Goal: Information Seeking & Learning: Learn about a topic

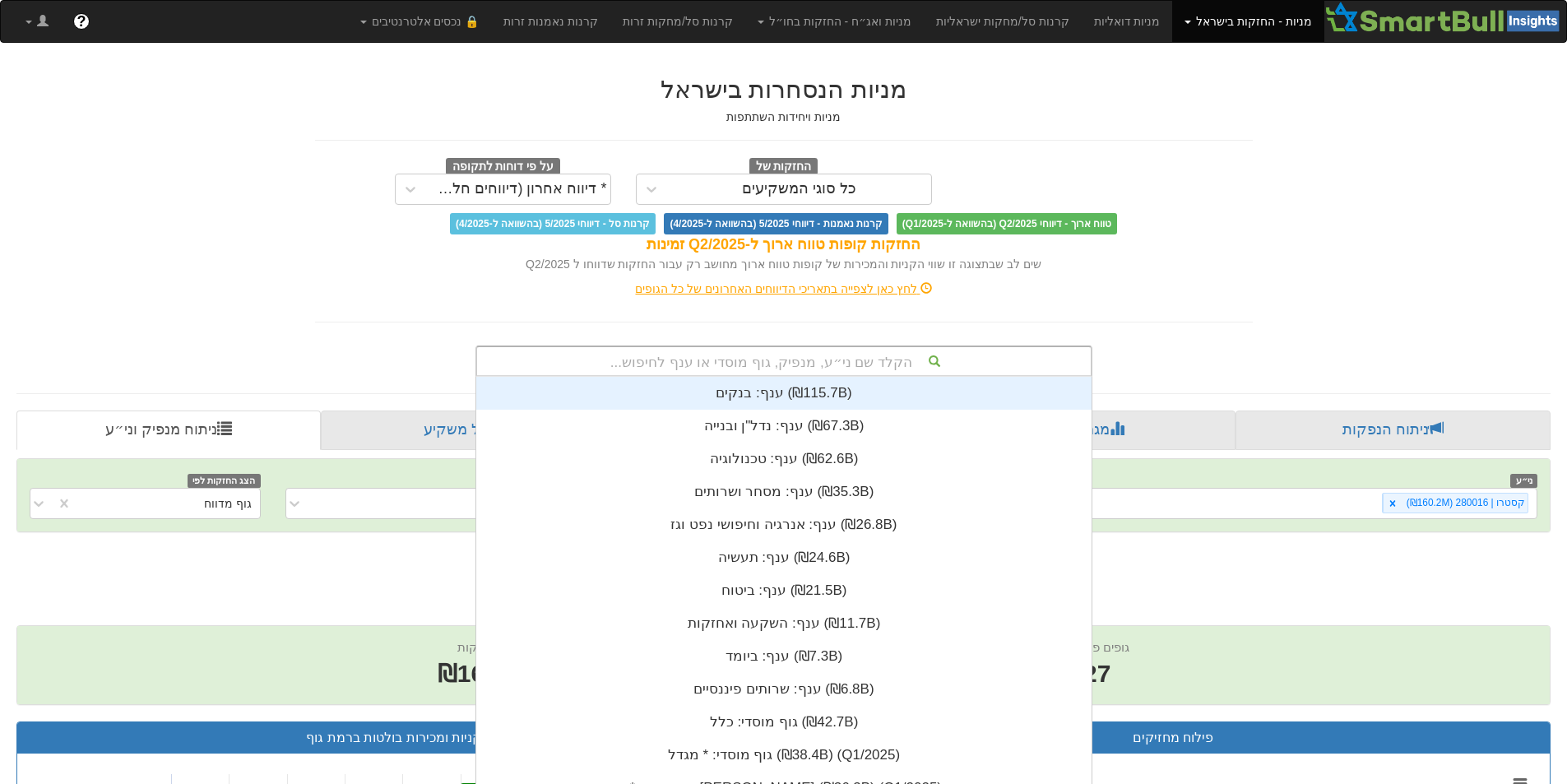
click at [857, 353] on div "הקלד שם ני״ע, מנפיק, גוף מוסדי או ענף לחיפוש..." at bounding box center [784, 360] width 614 height 28
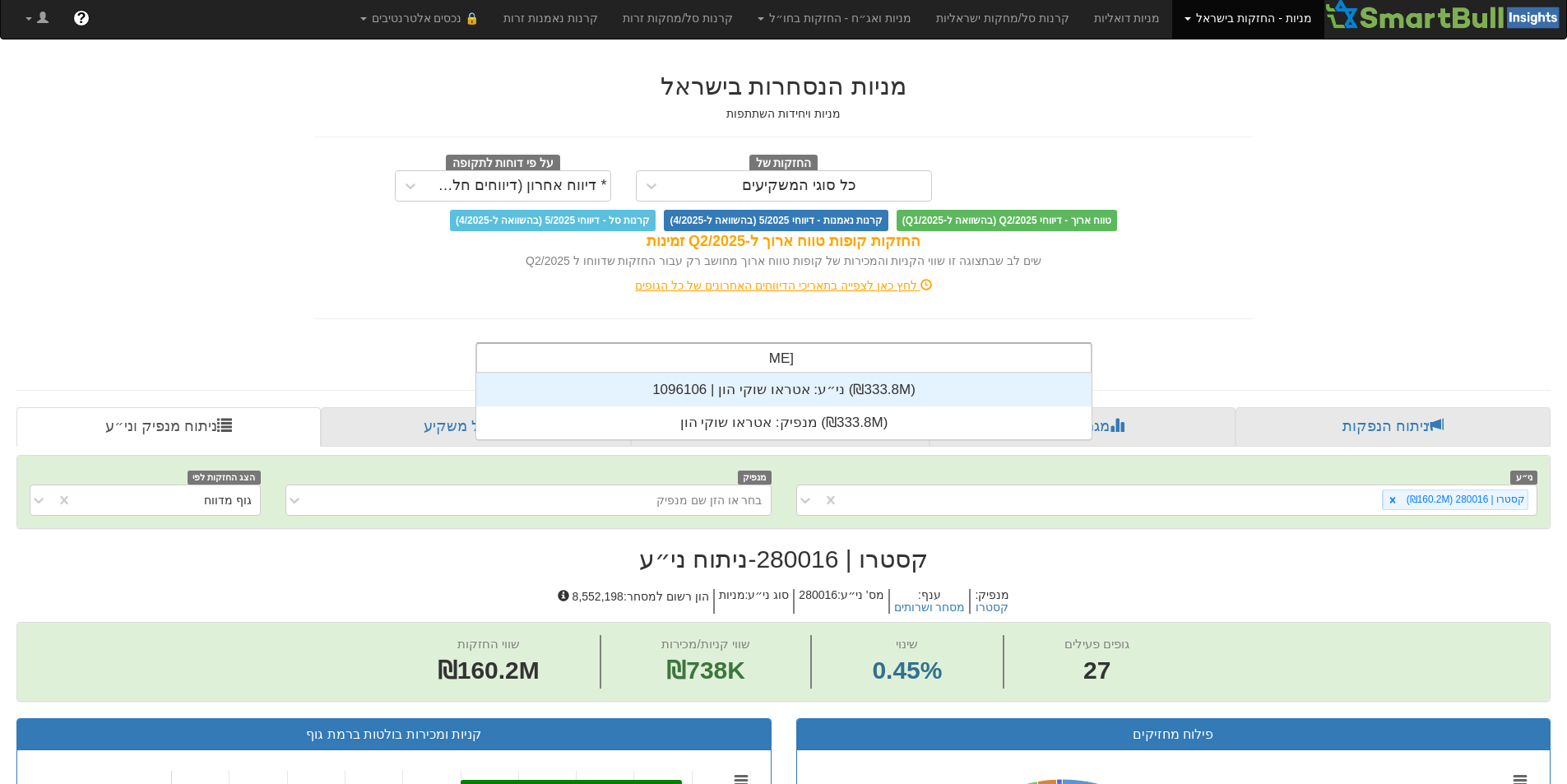
scroll to position [66, 0]
type input "אטראו"
click at [783, 395] on div "ני״ע: ‏אטראו שוקי הון | 1096106 ‎(₪333.8M)‎" at bounding box center [784, 389] width 615 height 32
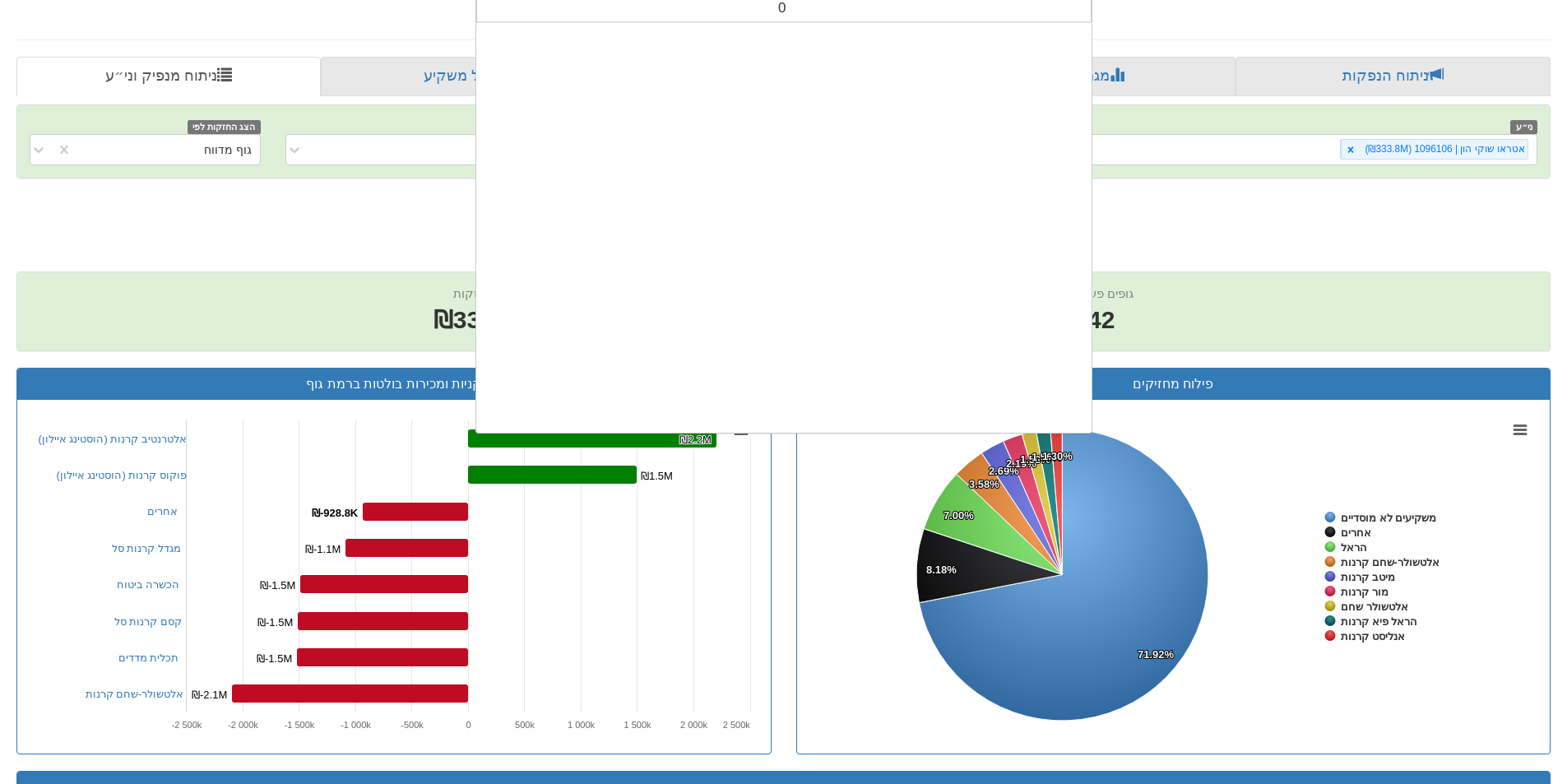
scroll to position [409, 0]
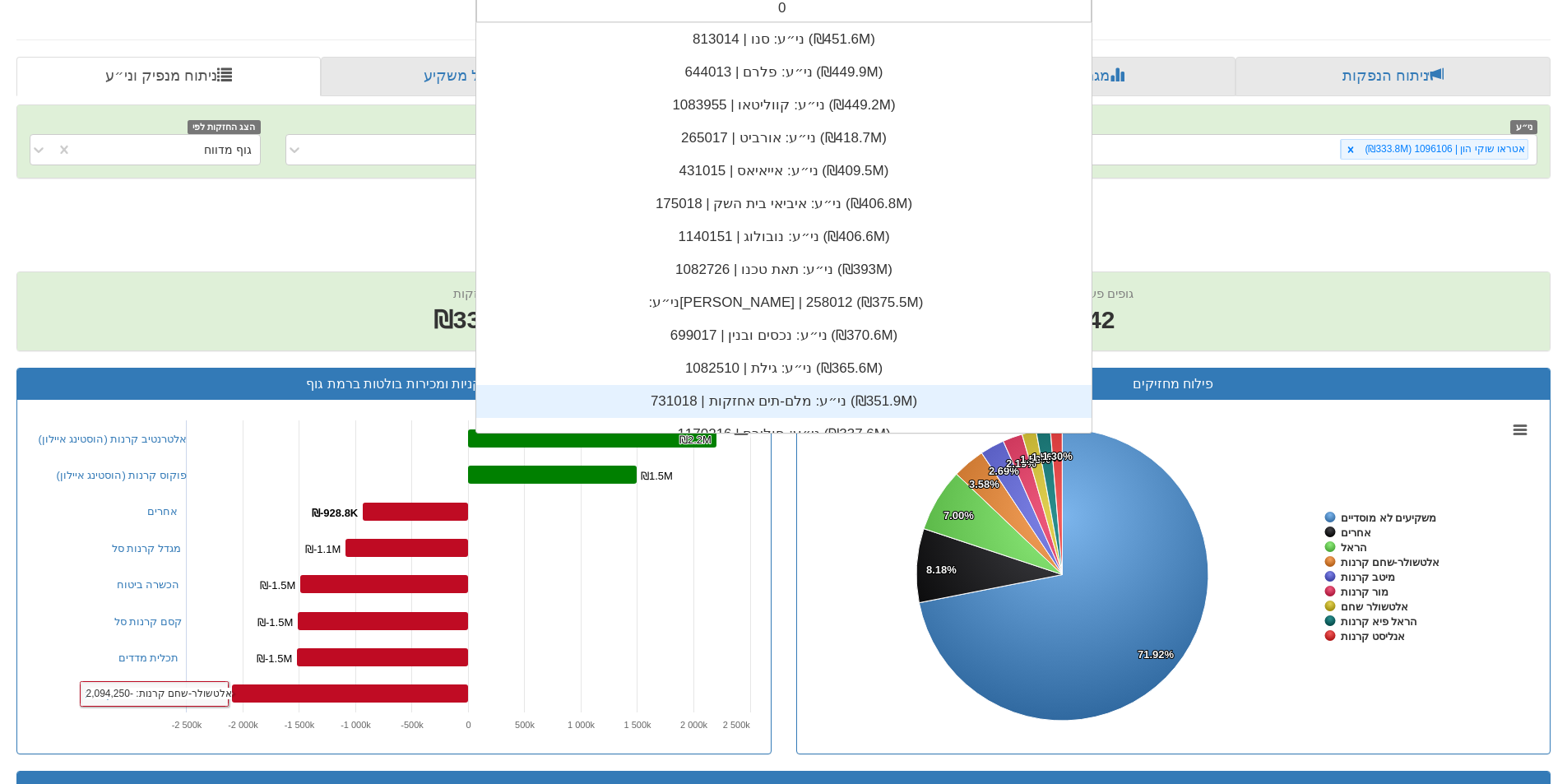
type input "0"
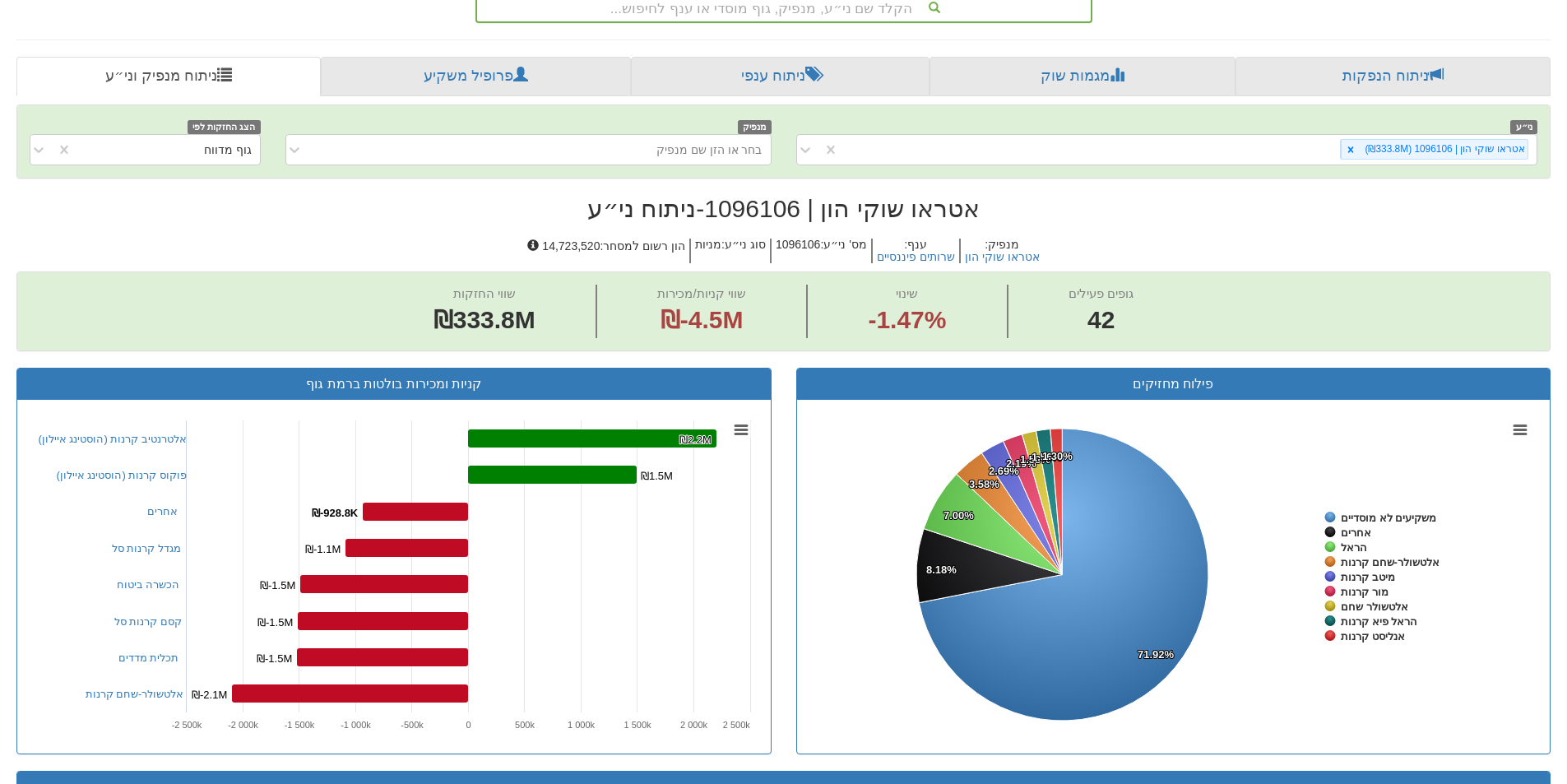
click at [1261, 220] on h2 "אטראו שוקי הון | 1096106 - ניתוח ני״ע" at bounding box center [784, 208] width 1535 height 27
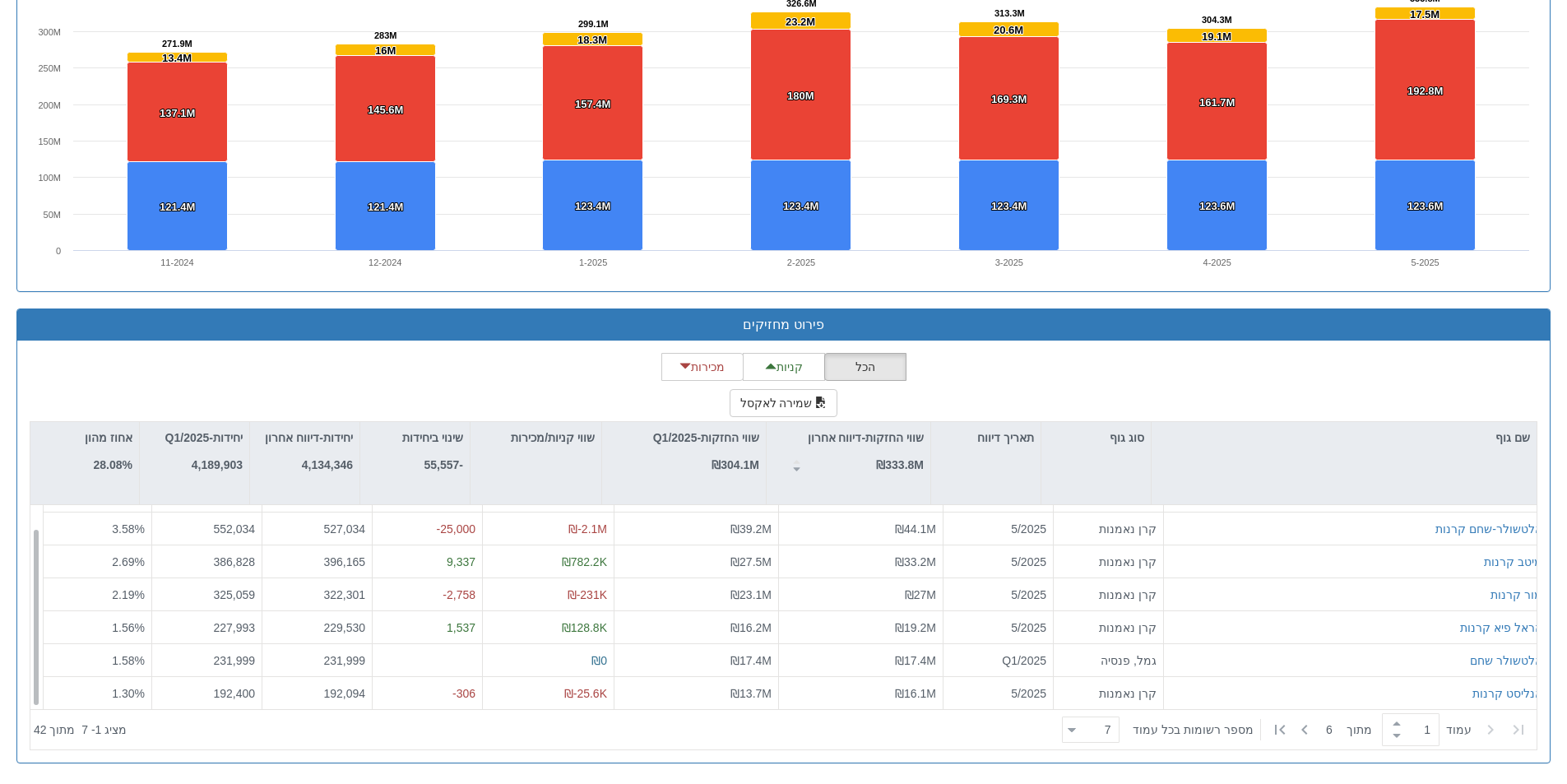
scroll to position [26, 0]
click at [1086, 729] on div "7 7" at bounding box center [1096, 730] width 42 height 23
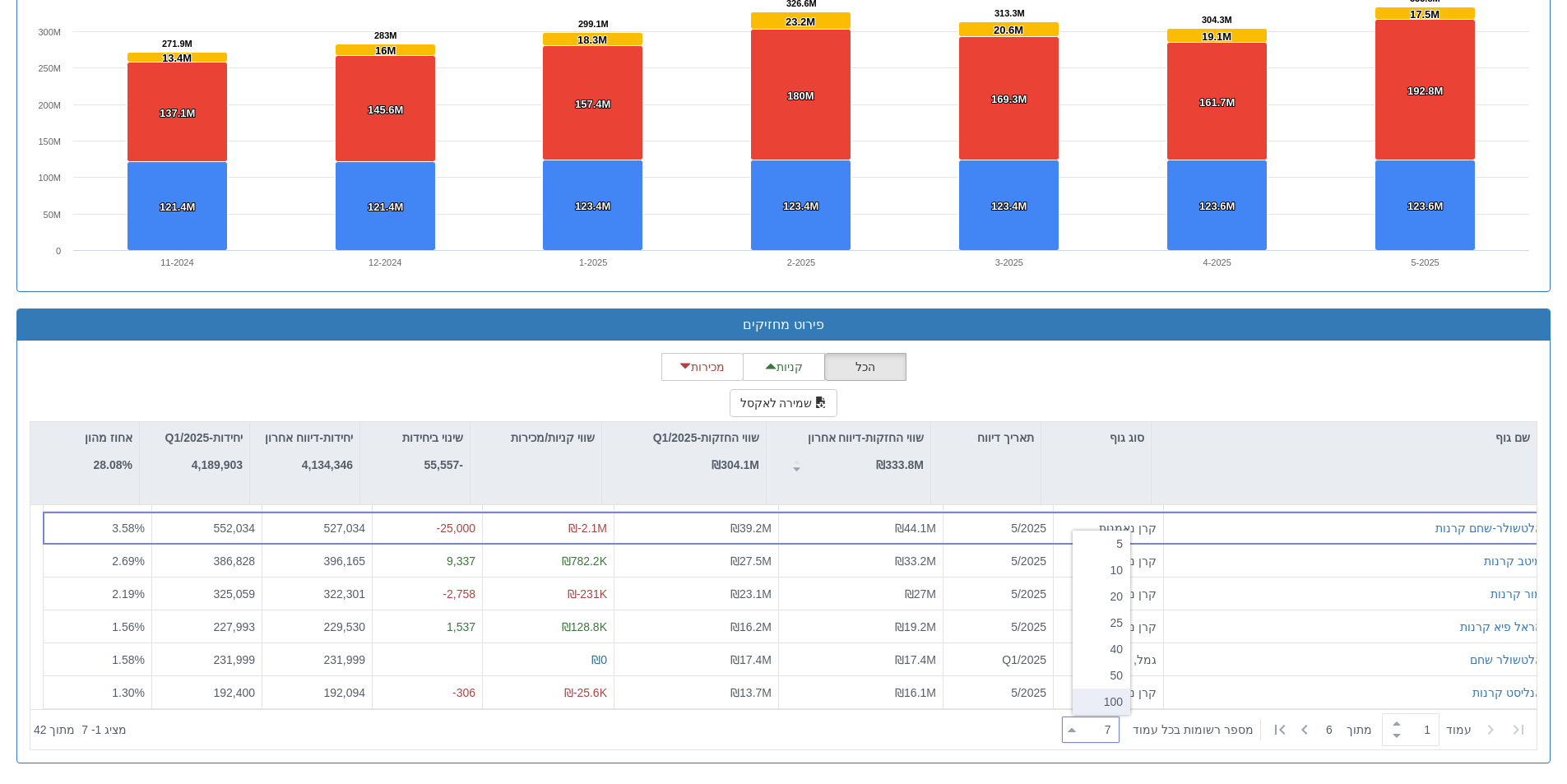
click at [1092, 701] on div "100" at bounding box center [1102, 701] width 58 height 26
type input "100"
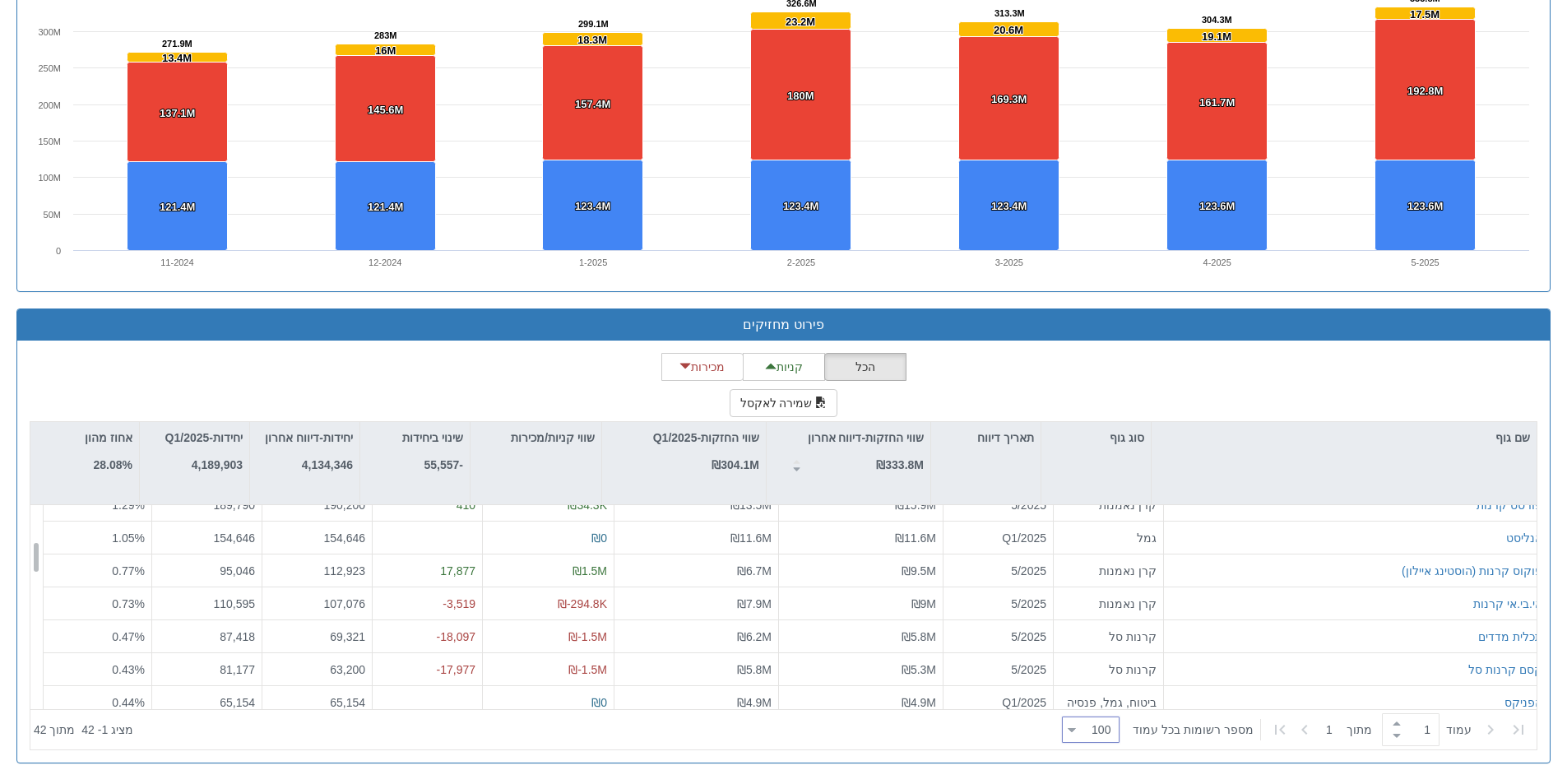
scroll to position [355, 0]
